Goal: Task Accomplishment & Management: Use online tool/utility

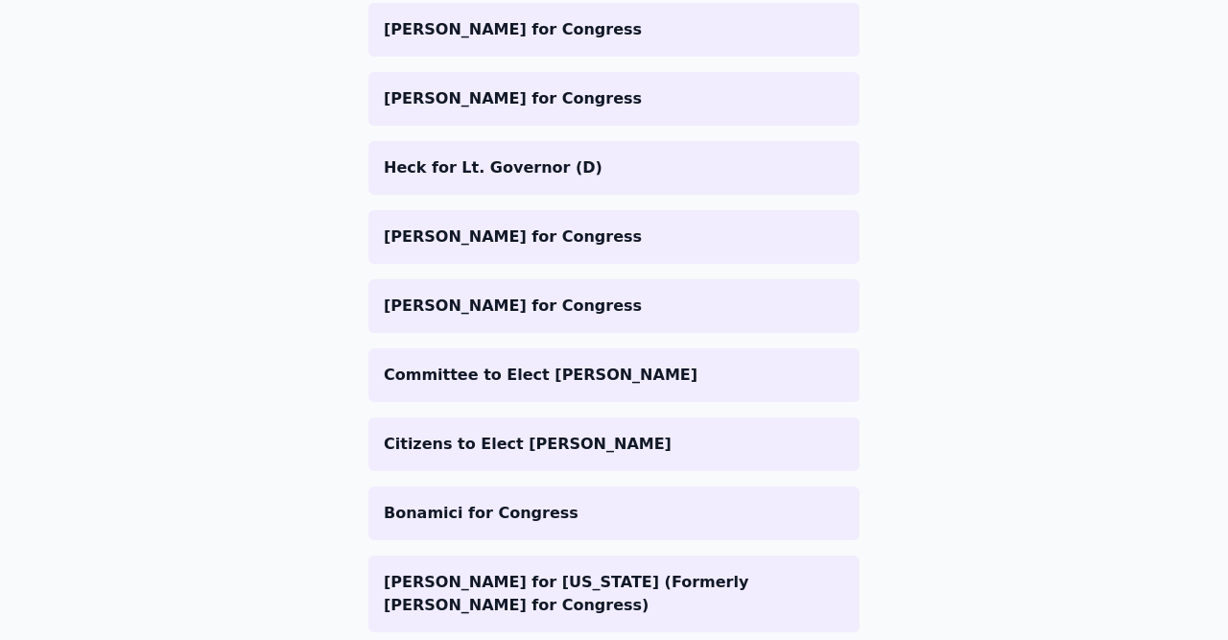
scroll to position [1310, 0]
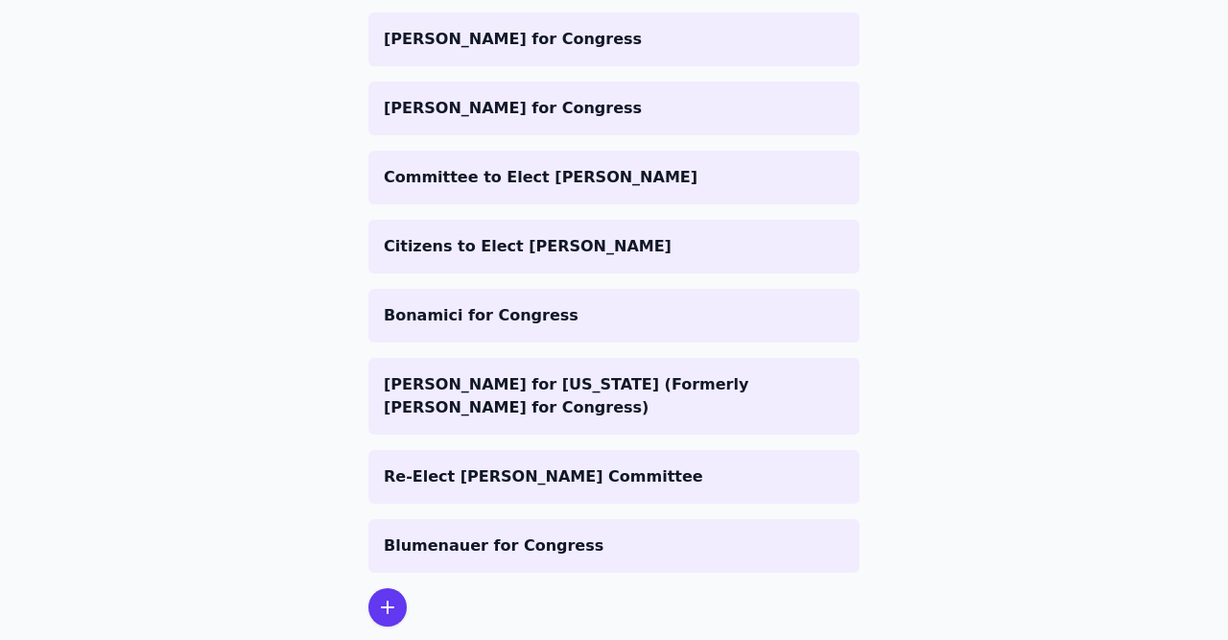
click at [371, 588] on div at bounding box center [387, 607] width 38 height 38
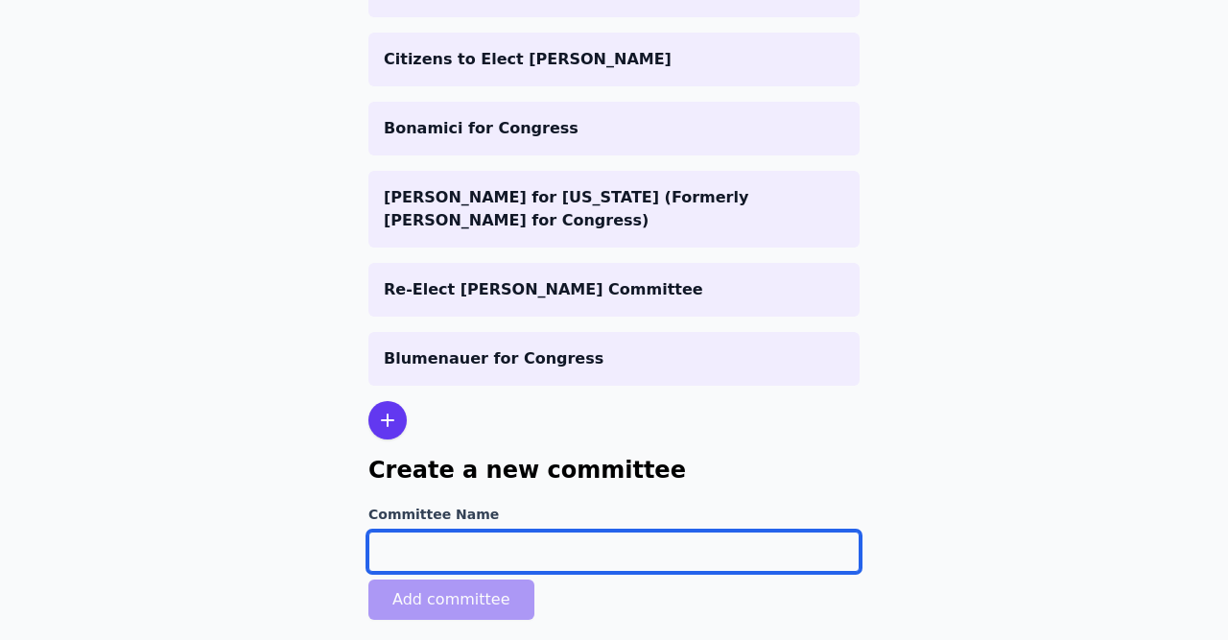
click at [512, 531] on input "Committee Name" at bounding box center [613, 551] width 491 height 40
paste input "FRIENDS OF [PERSON_NAME]"
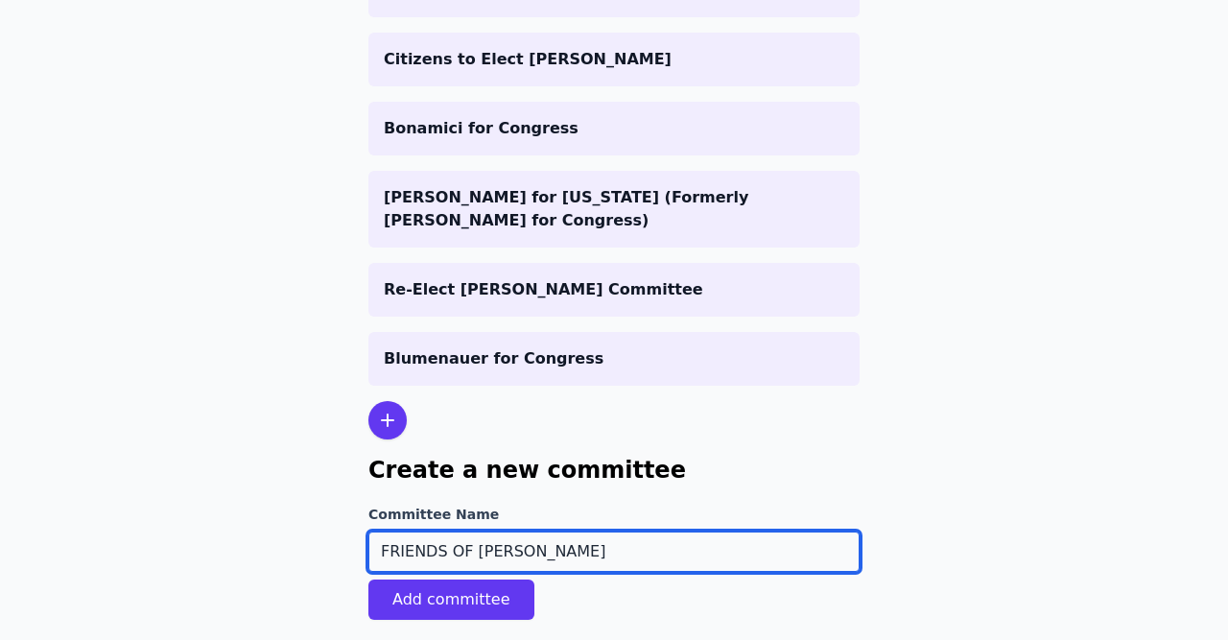
drag, startPoint x: 620, startPoint y: 494, endPoint x: 5, endPoint y: 524, distance: 616.4
click at [368, 531] on input "FRIENDS OF [PERSON_NAME]" at bounding box center [613, 551] width 491 height 40
type input "Friends of [PERSON_NAME]"
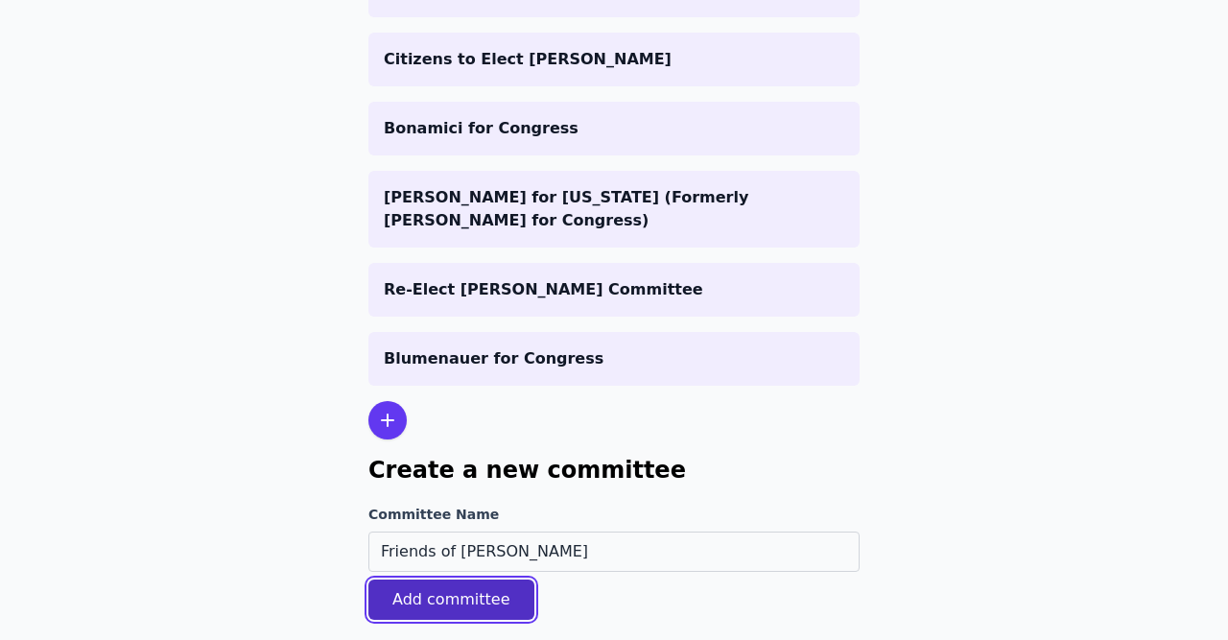
click at [431, 579] on button "Add committee" at bounding box center [451, 599] width 166 height 40
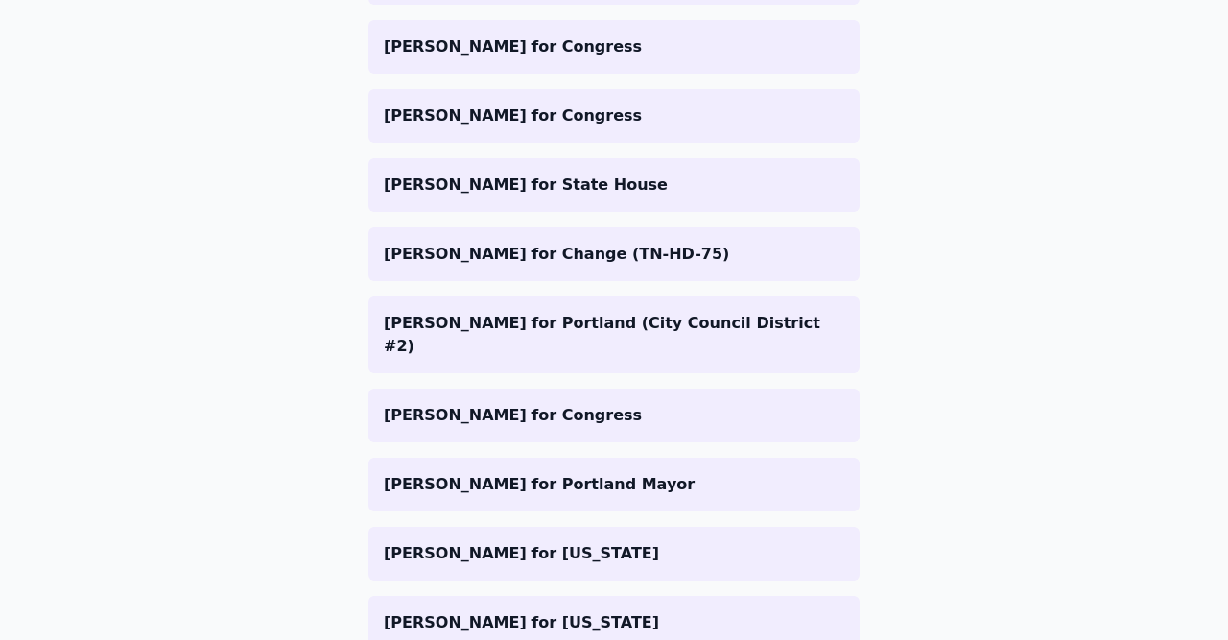
scroll to position [1444, 0]
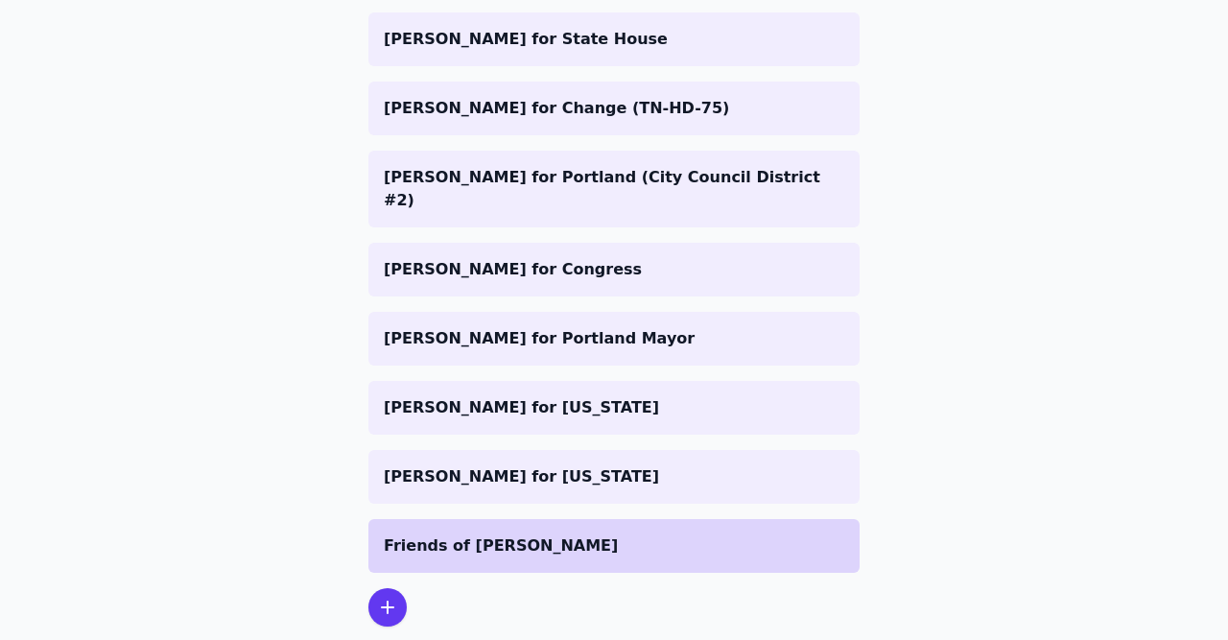
click at [514, 534] on p "Friends of [PERSON_NAME]" at bounding box center [614, 545] width 460 height 23
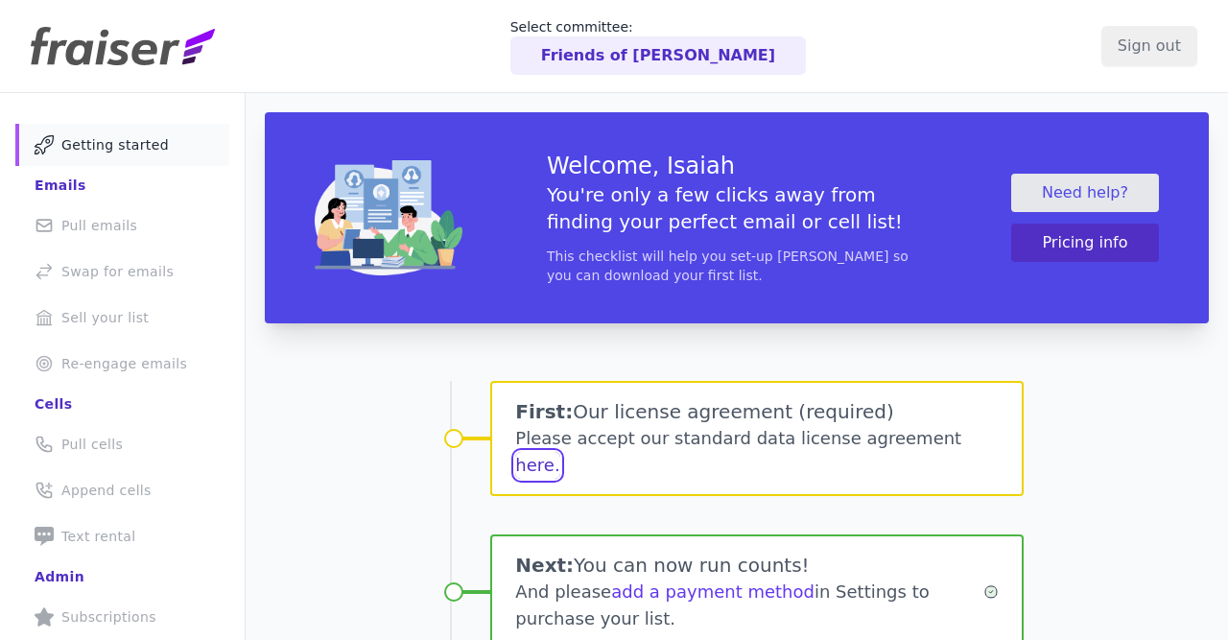
click at [559, 452] on button "here." at bounding box center [537, 465] width 44 height 27
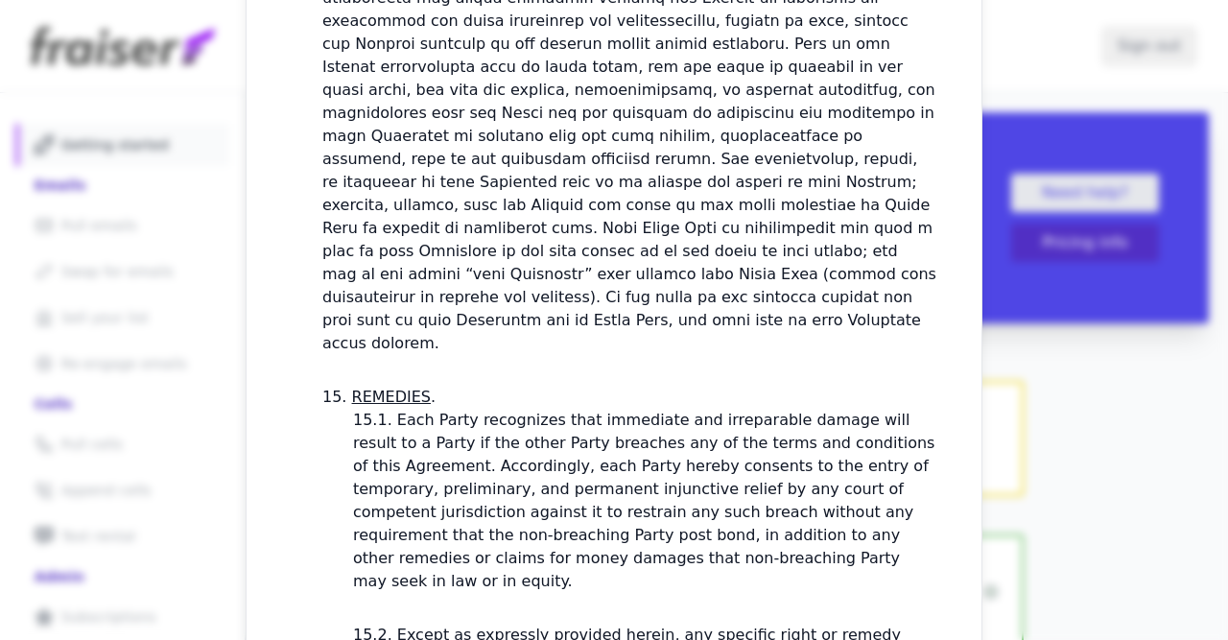
scroll to position [5891, 0]
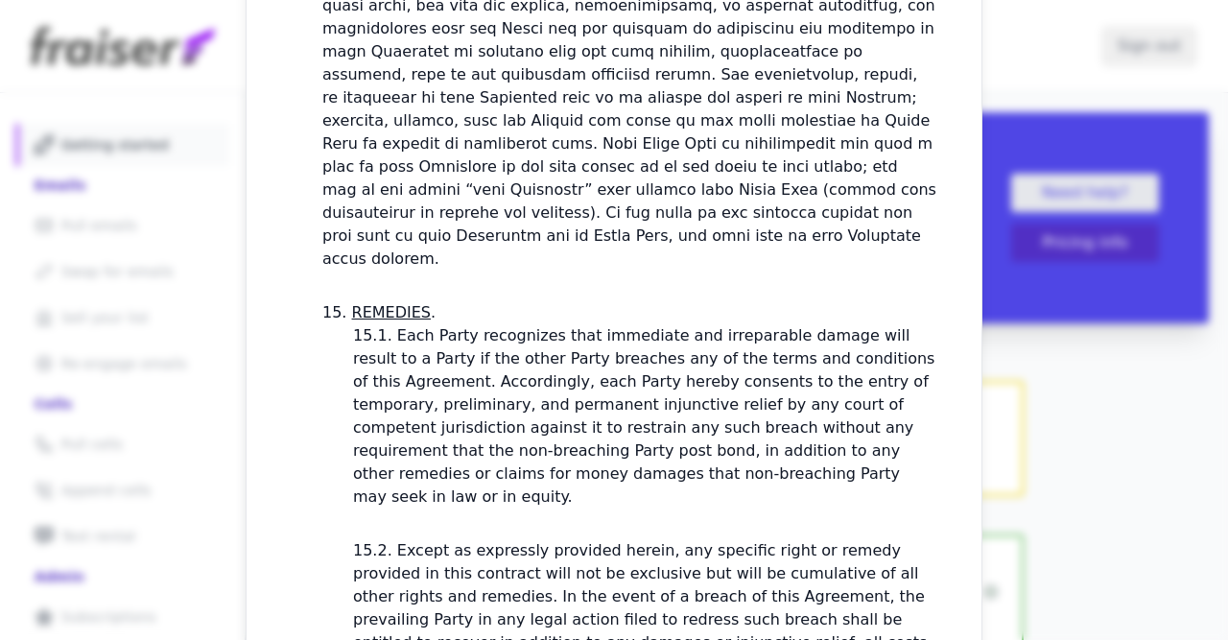
checkbox input "true"
drag, startPoint x: 655, startPoint y: 477, endPoint x: 632, endPoint y: 467, distance: 24.9
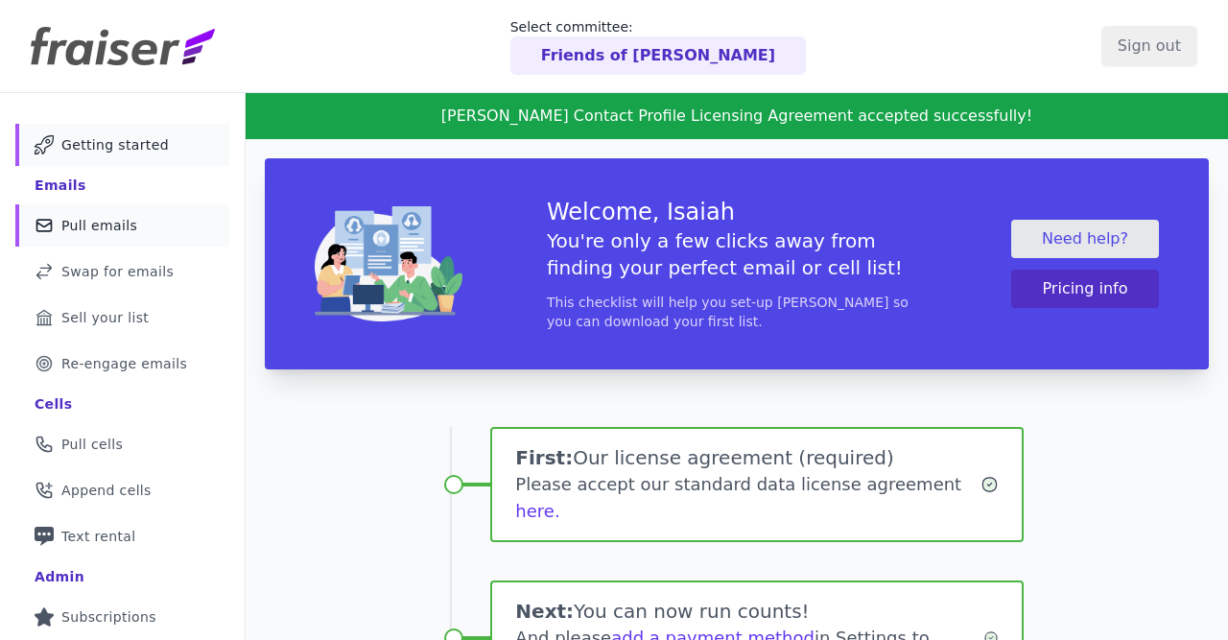
click at [96, 219] on span "Pull emails" at bounding box center [99, 225] width 76 height 19
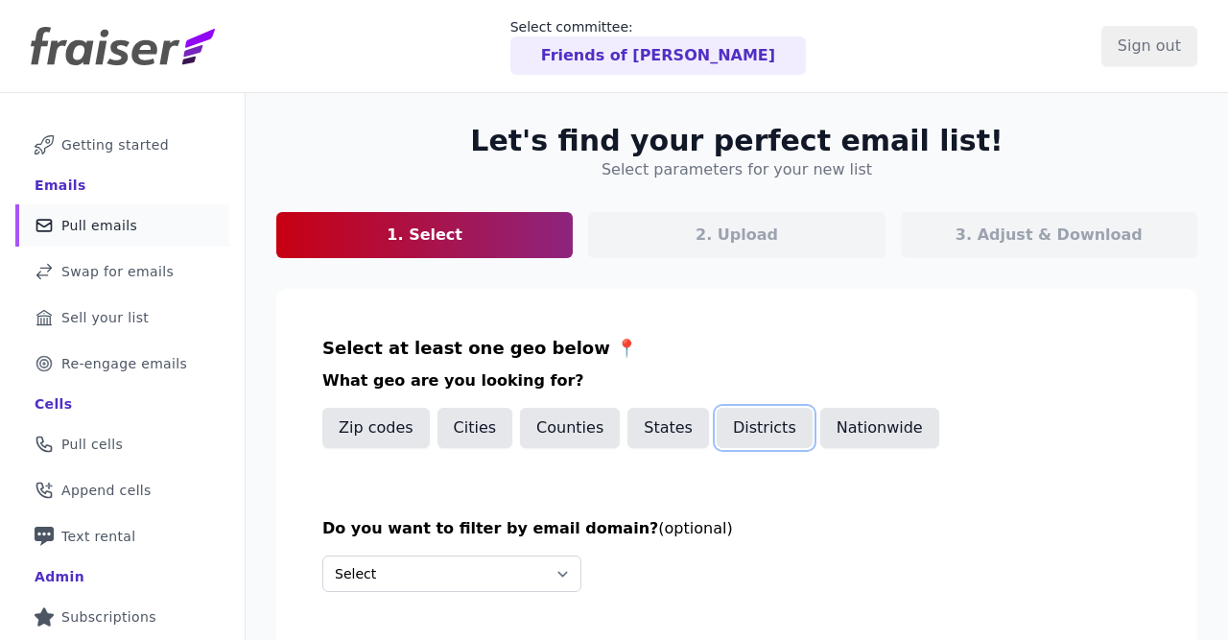
click at [730, 427] on button "Districts" at bounding box center [764, 428] width 96 height 40
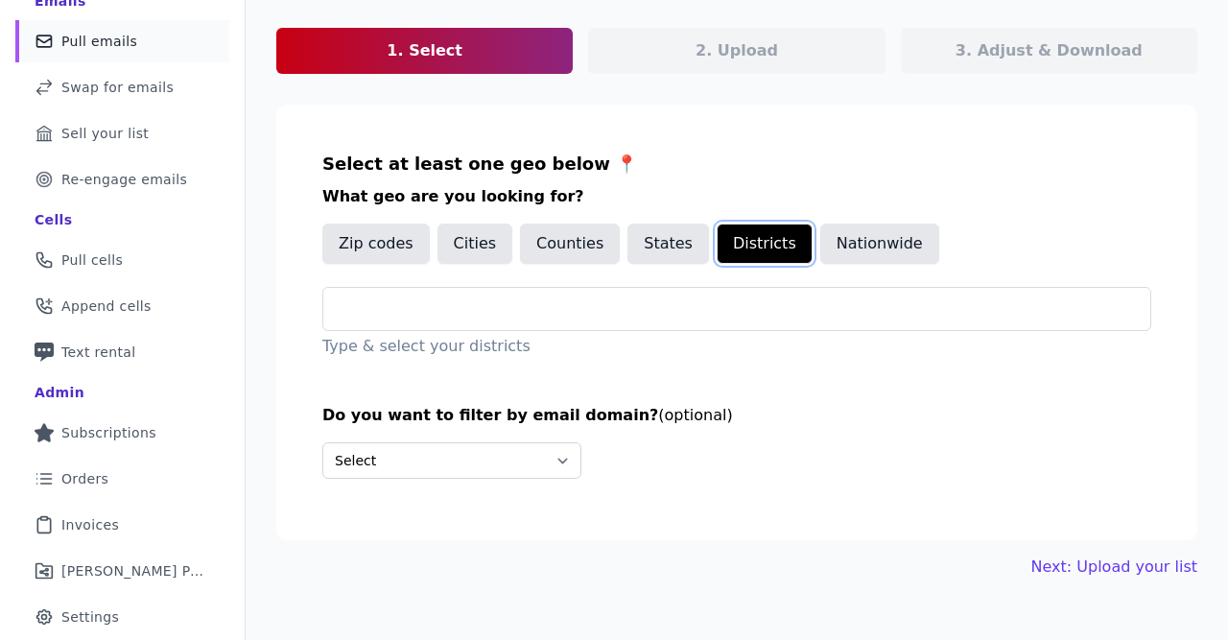
scroll to position [227, 0]
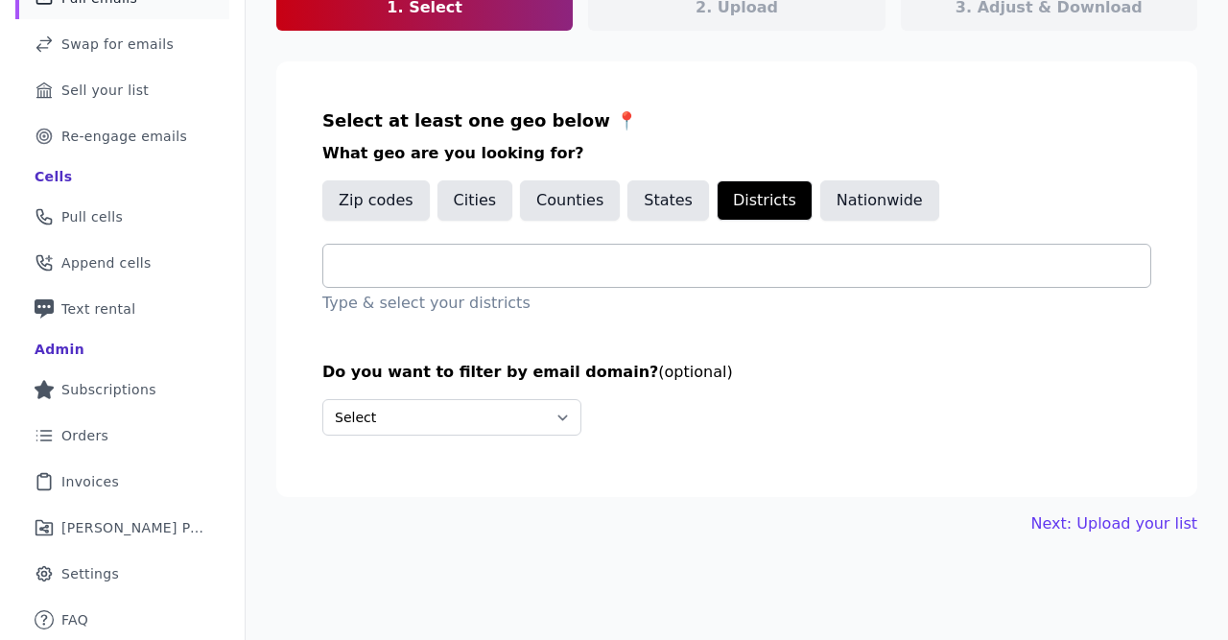
click at [453, 285] on div at bounding box center [744, 266] width 811 height 42
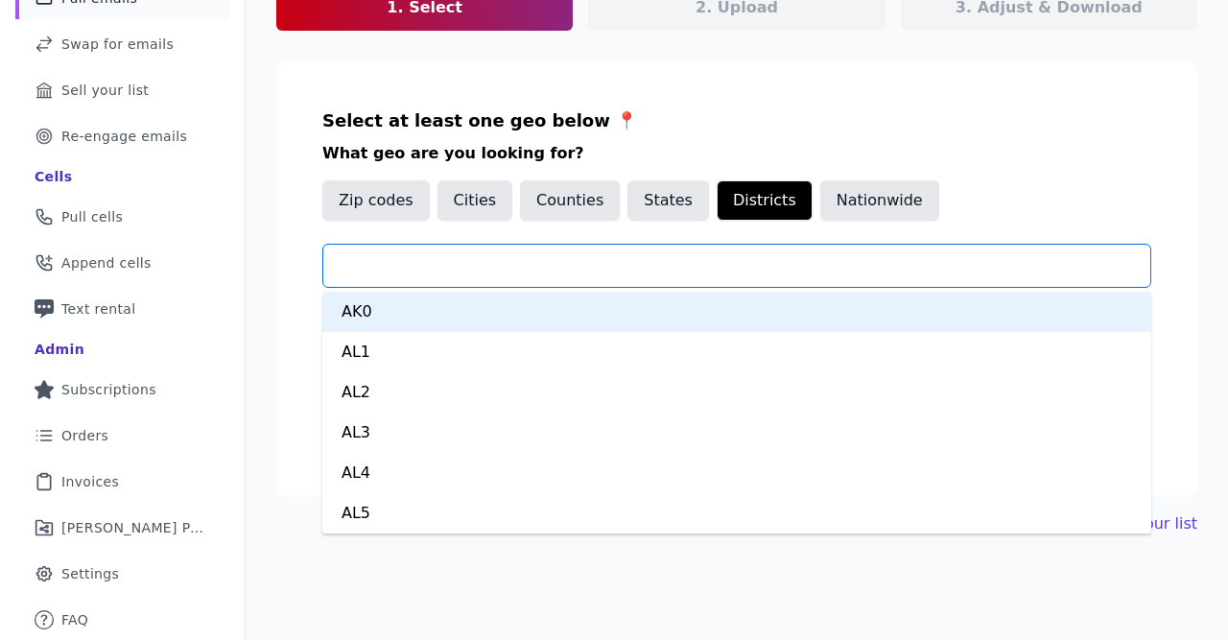
click at [480, 258] on input "text" at bounding box center [744, 265] width 811 height 23
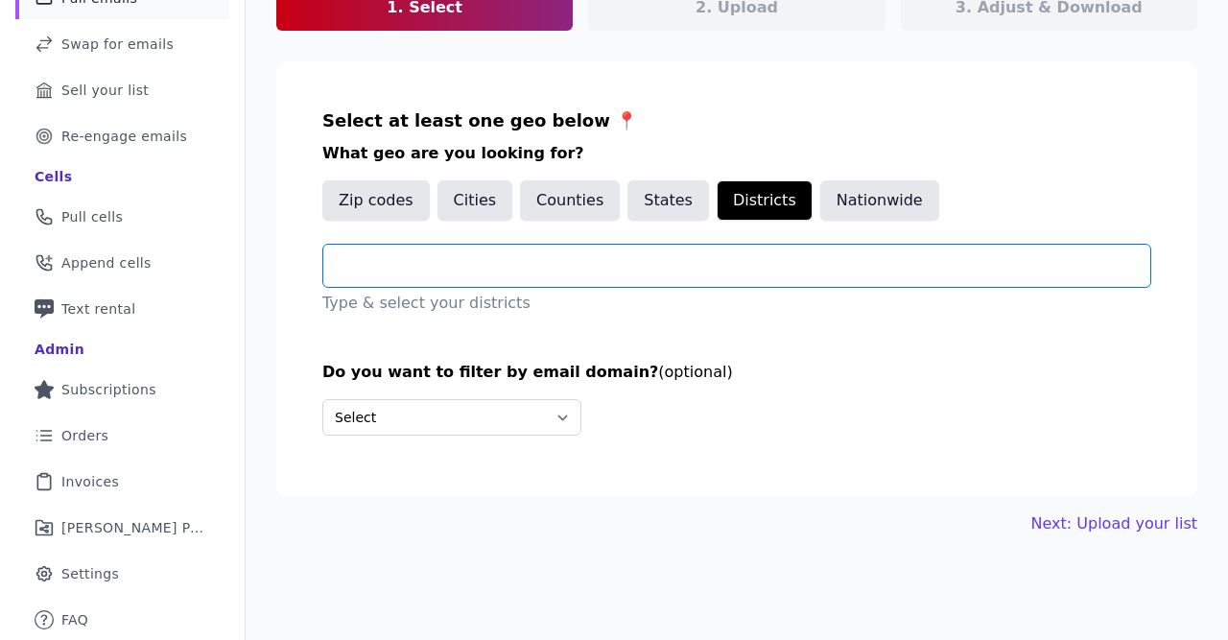
click at [469, 264] on input "text" at bounding box center [744, 265] width 811 height 23
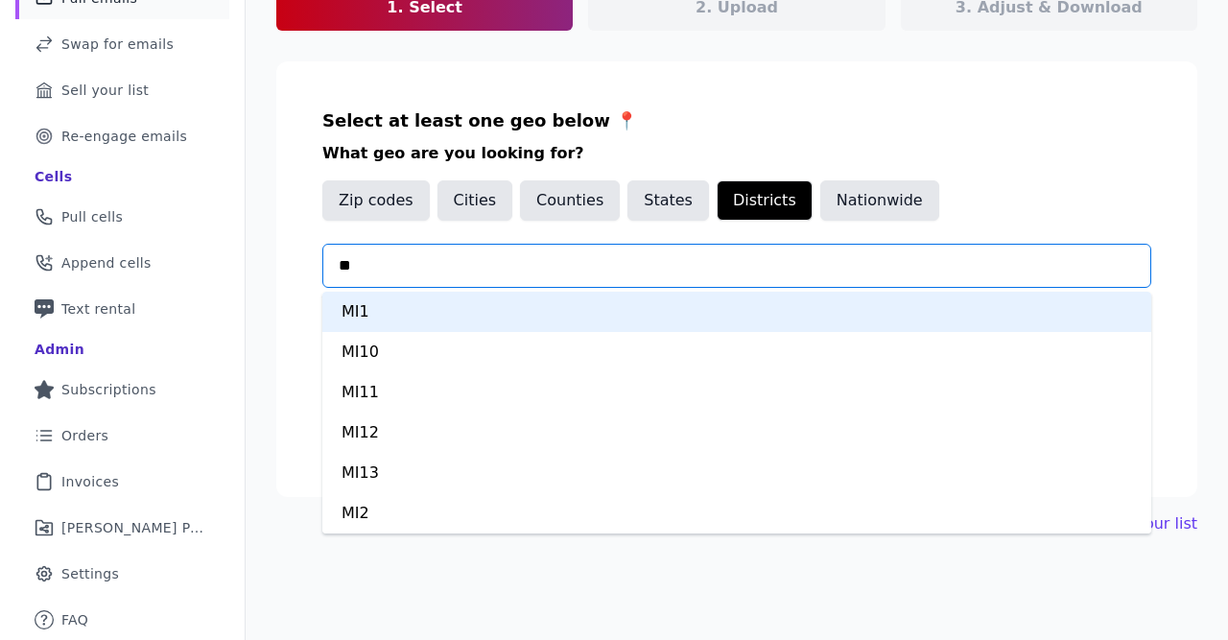
type input "**"
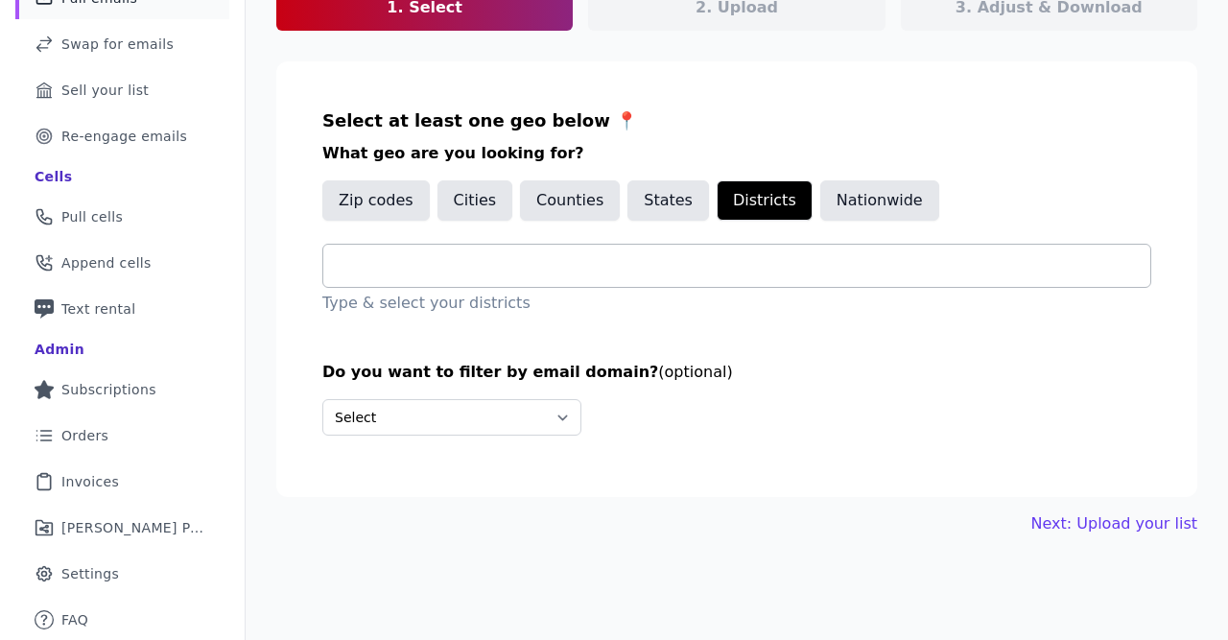
click at [604, 269] on input "text" at bounding box center [744, 265] width 811 height 23
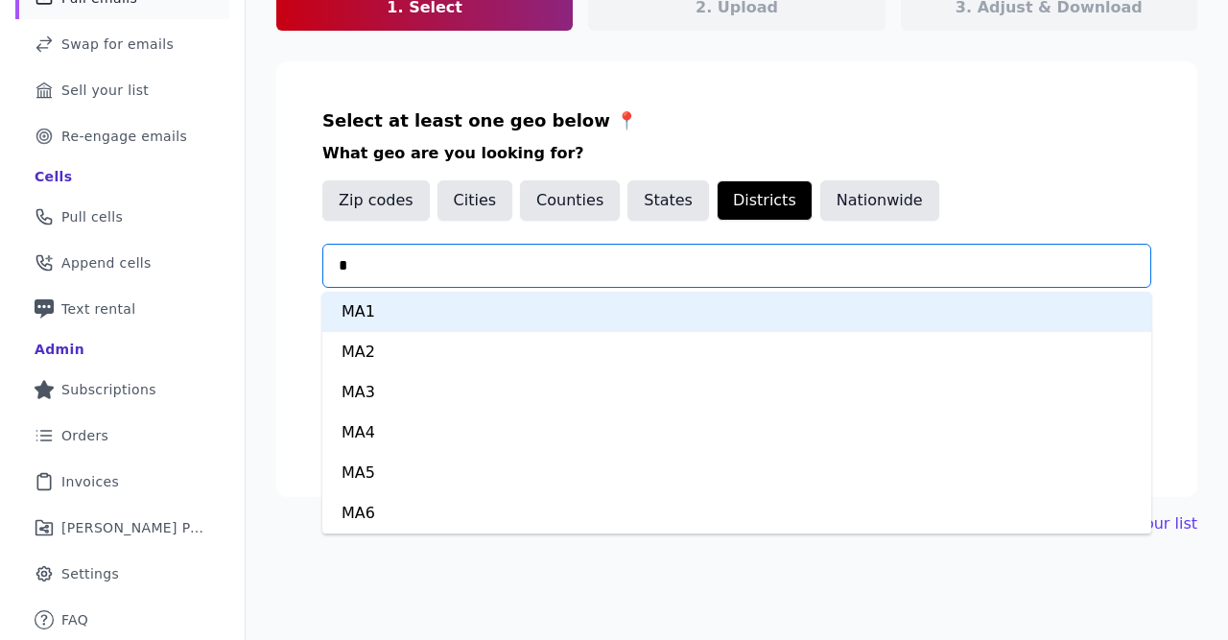
type input "**"
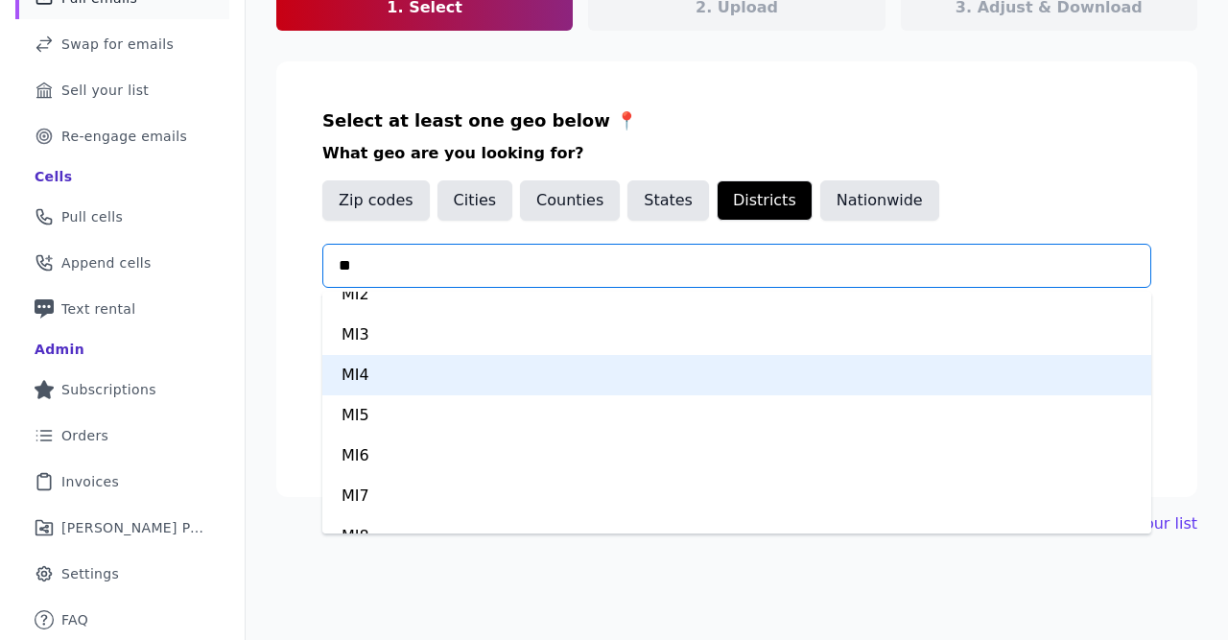
scroll to position [222, 0]
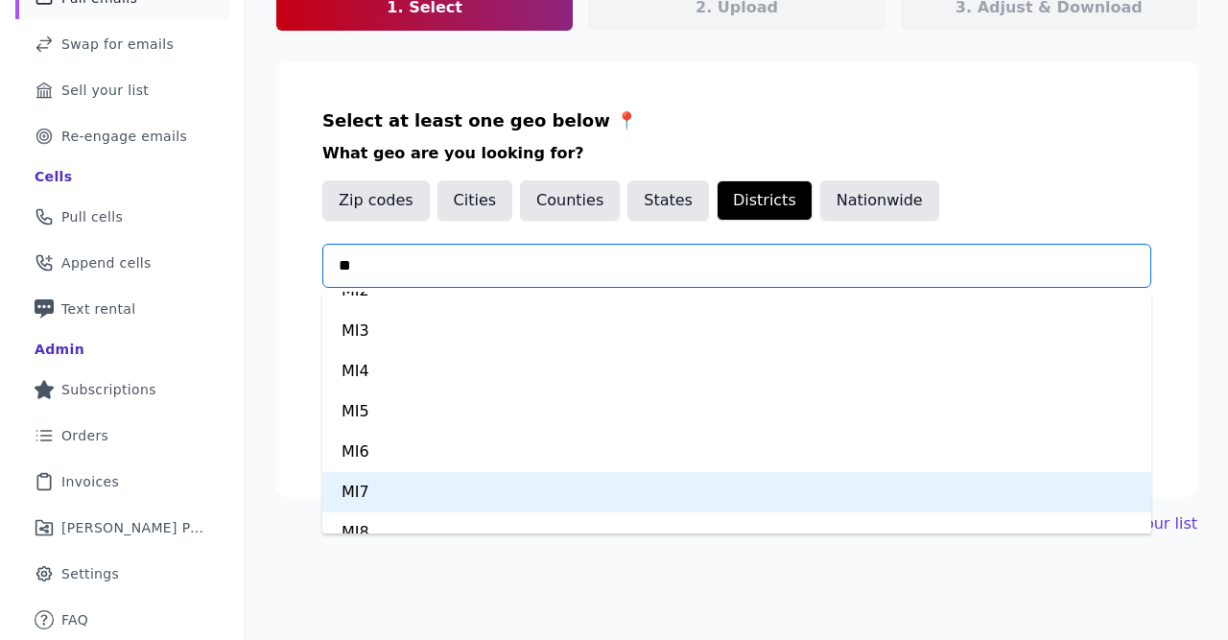
click at [469, 486] on div "MI7" at bounding box center [736, 492] width 829 height 40
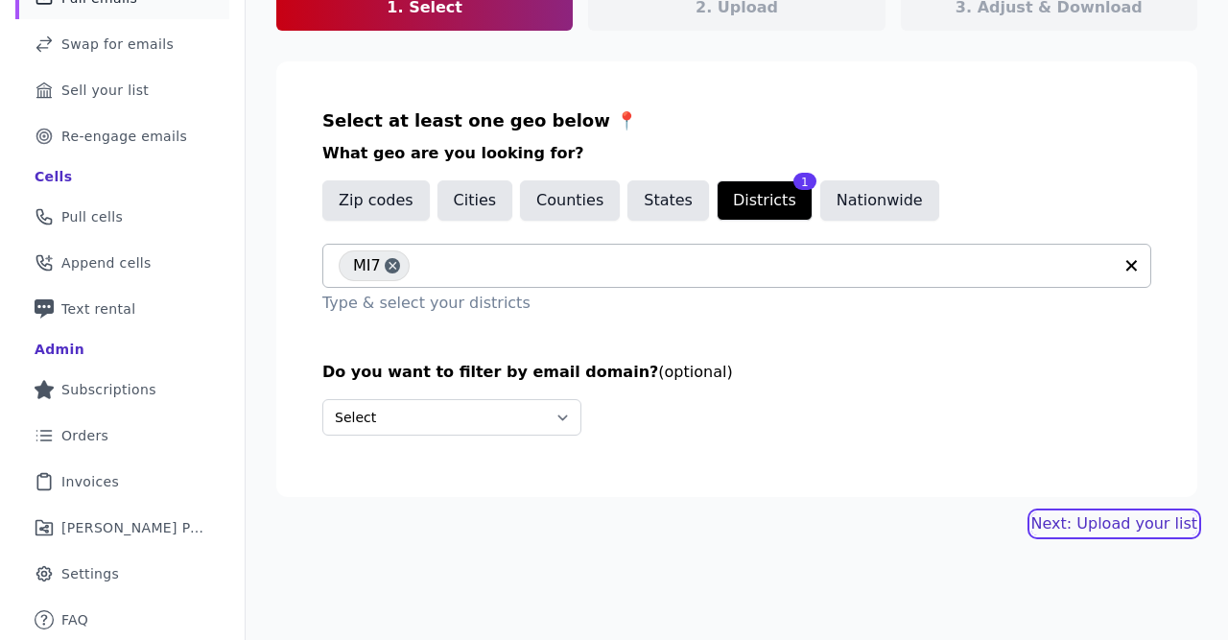
click at [1089, 519] on link "Next: Upload your list" at bounding box center [1114, 523] width 166 height 23
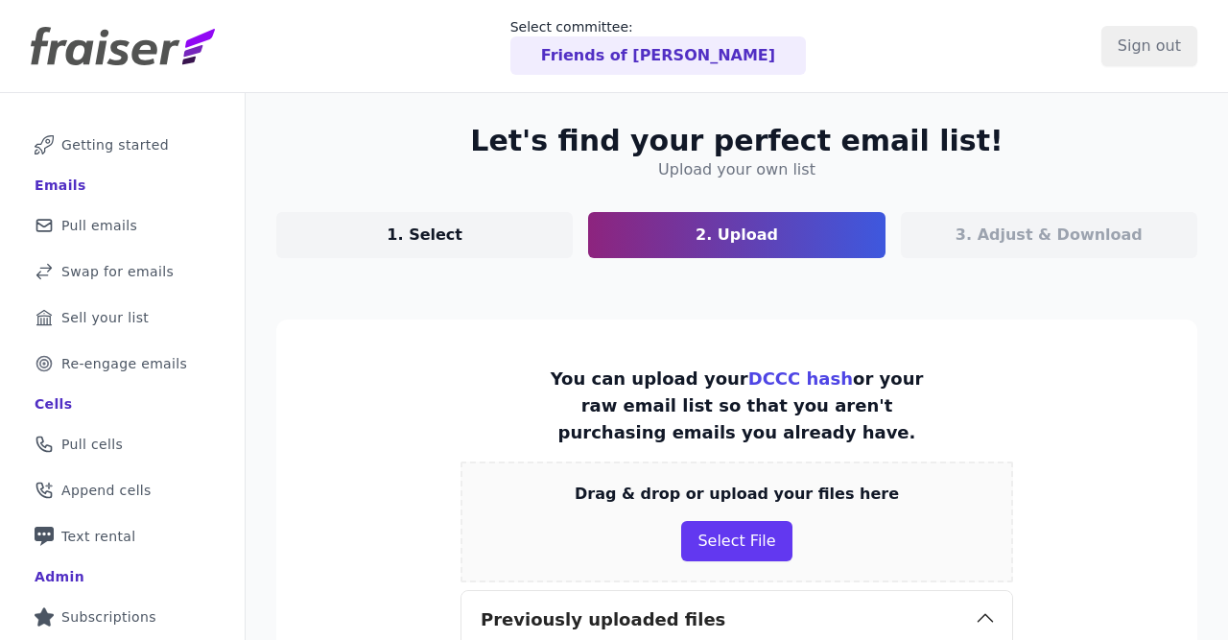
scroll to position [410, 0]
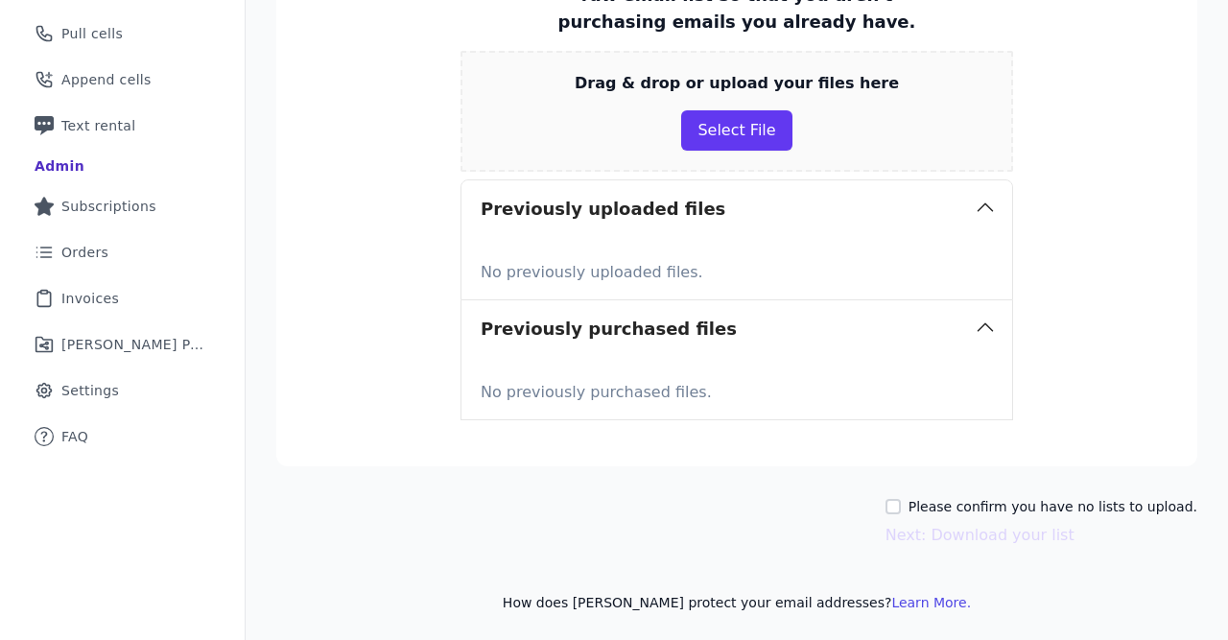
click at [898, 498] on div "Please confirm you have no lists to upload. Next: Download your list" at bounding box center [736, 522] width 921 height 50
click at [901, 503] on input "Please confirm you have no lists to upload." at bounding box center [892, 506] width 15 height 15
checkbox input "true"
click at [947, 536] on button "Next: Download your list" at bounding box center [979, 535] width 189 height 23
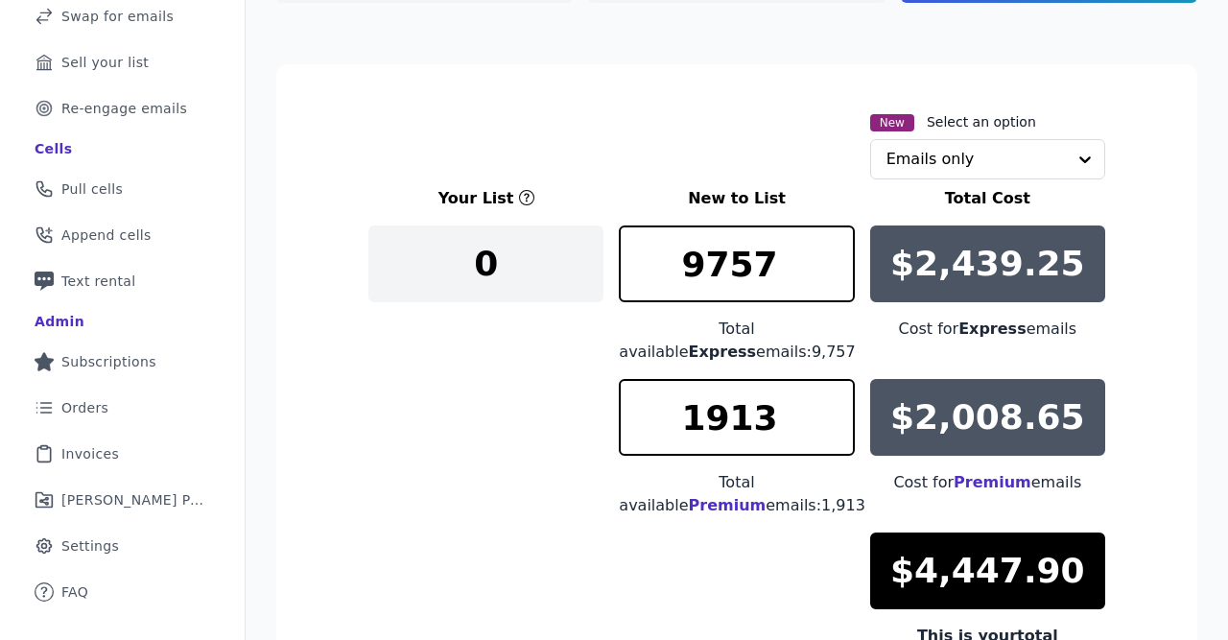
scroll to position [398, 0]
